Goal: Transaction & Acquisition: Purchase product/service

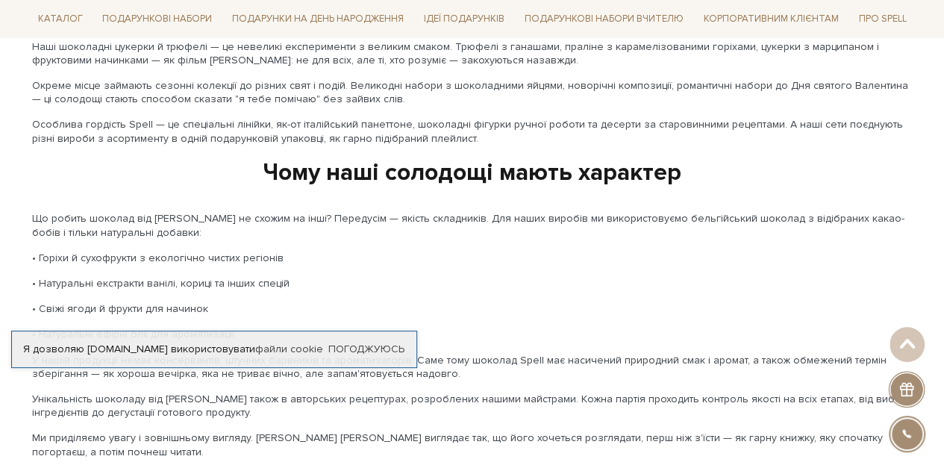
scroll to position [2582, 0]
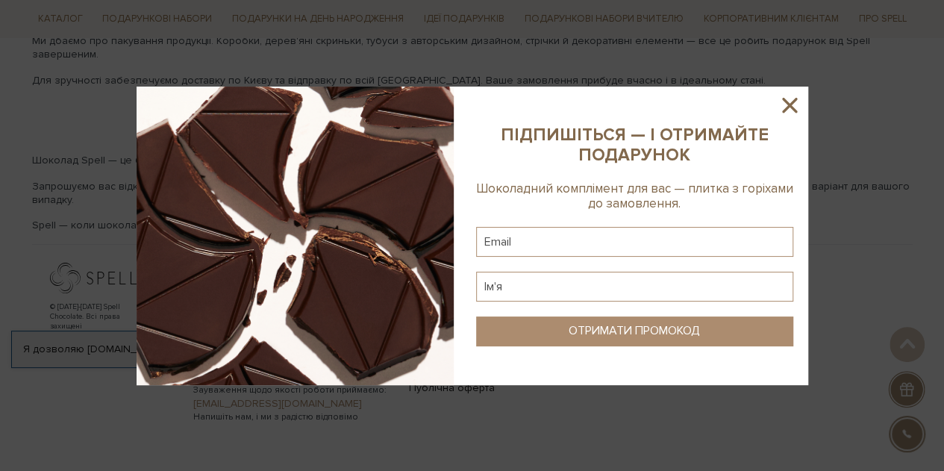
click at [788, 100] on icon at bounding box center [789, 105] width 25 height 25
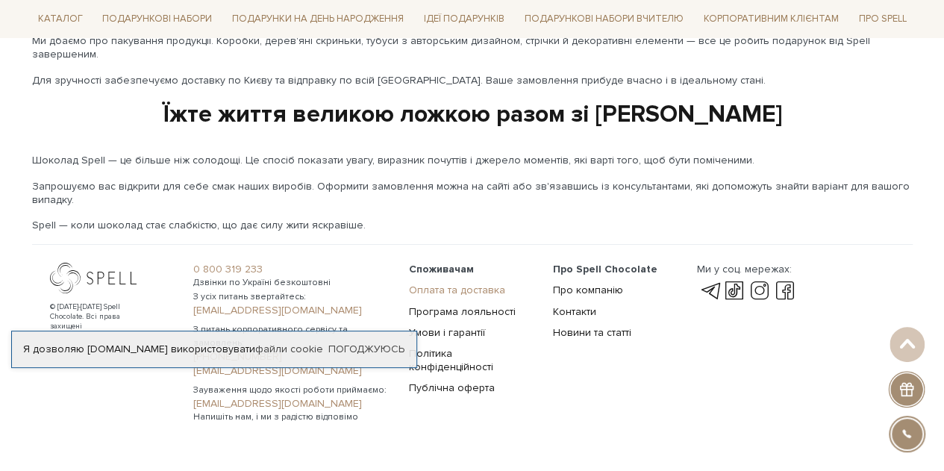
click at [462, 284] on link "Оплата та доставка" at bounding box center [457, 290] width 96 height 13
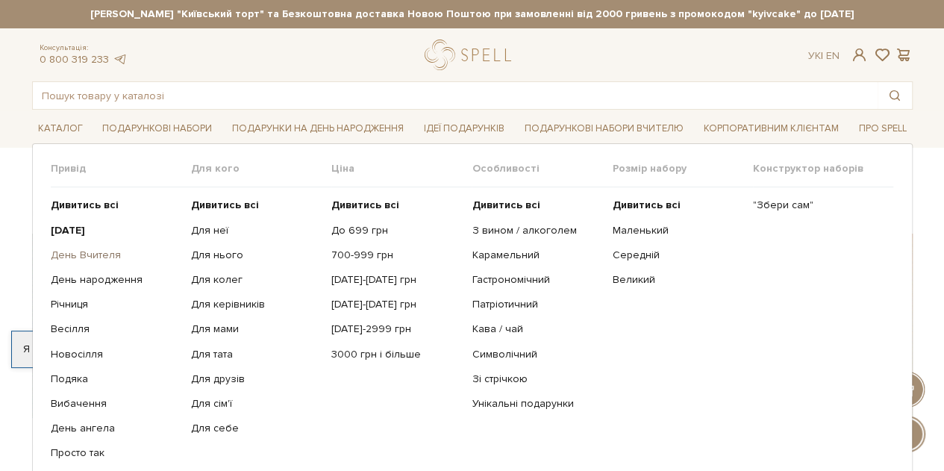
click at [76, 255] on link "День Вчителя" at bounding box center [115, 255] width 129 height 13
click at [116, 130] on link "Подарункові набори" at bounding box center [157, 128] width 122 height 23
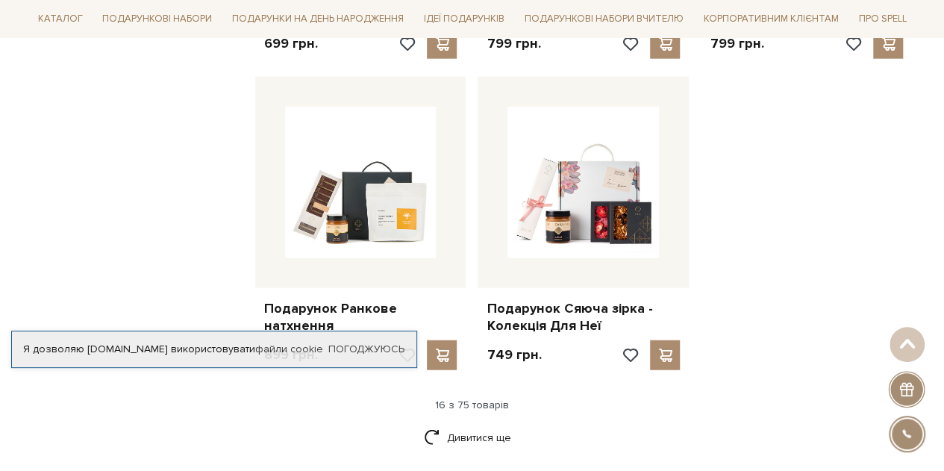
scroll to position [1793, 0]
